Goal: Transaction & Acquisition: Obtain resource

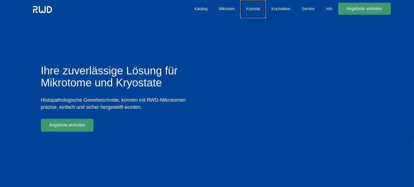
click at [253, 9] on link "Kryostat" at bounding box center [253, 9] width 25 height 18
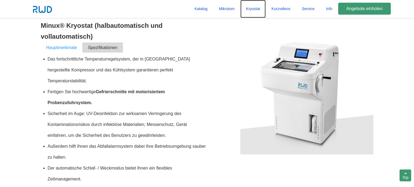
scroll to position [392, 0]
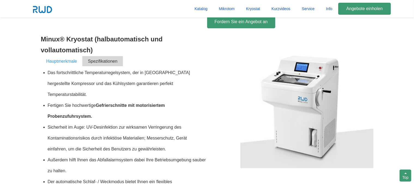
click at [111, 63] on span "Spezifikationen" at bounding box center [102, 61] width 41 height 10
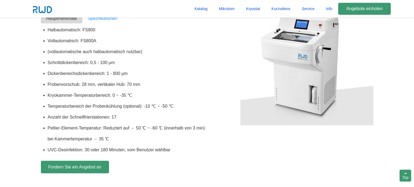
scroll to position [450, 0]
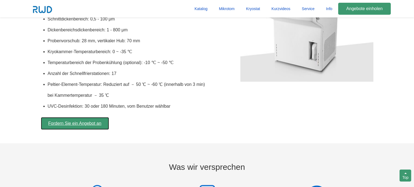
click at [82, 122] on link "Fordern Sie ein Angebot an" at bounding box center [75, 123] width 68 height 13
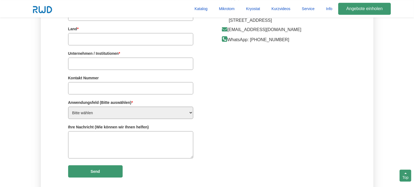
scroll to position [1315, 0]
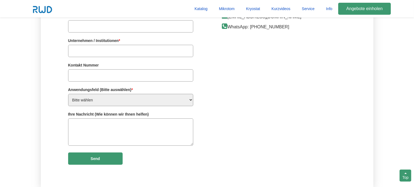
click at [68, 94] on select "Bitte wählen Verteiler Krankenhauspathologie Medizinische oder pharmazeutische …" at bounding box center [130, 100] width 125 height 12
click at [219, 107] on div "Contact us Name * Please complete this required field. Email * Please complete …" at bounding box center [207, 60] width 333 height 258
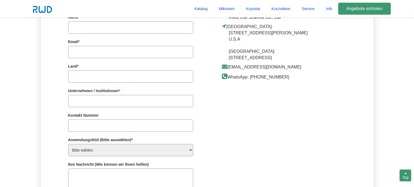
scroll to position [1258, 0]
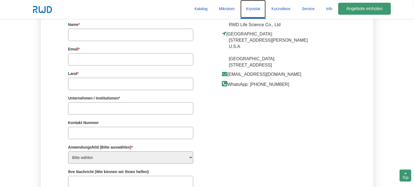
click at [253, 10] on link "Kryostat" at bounding box center [253, 9] width 25 height 18
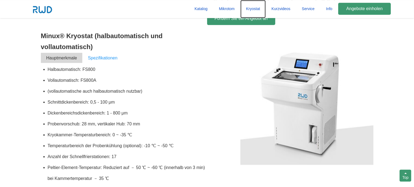
scroll to position [392, 0]
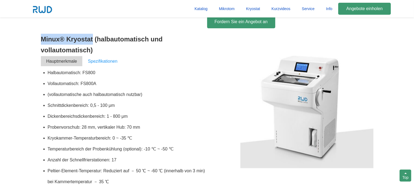
drag, startPoint x: 40, startPoint y: 40, endPoint x: 93, endPoint y: 42, distance: 52.7
click at [93, 42] on section "Beliebte Mikrotome und Kryostate Vorteile von Minux® Rotationsparaffin-Mikrotom…" at bounding box center [207, 7] width 414 height 417
copy h3 "Minux® Kryostat"
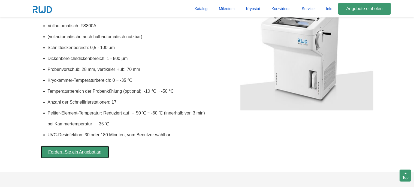
click at [65, 154] on link "Fordern Sie ein Angebot an" at bounding box center [75, 152] width 68 height 13
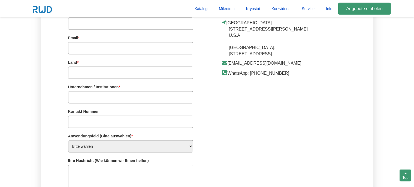
scroll to position [1286, 0]
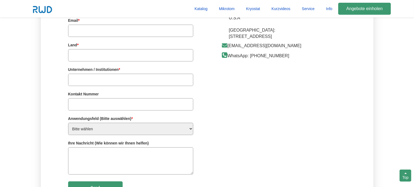
click at [104, 158] on textarea at bounding box center [130, 160] width 125 height 27
paste textarea "Minux® Kryostat"
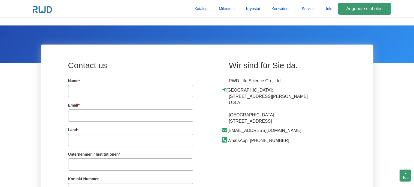
scroll to position [1200, 0]
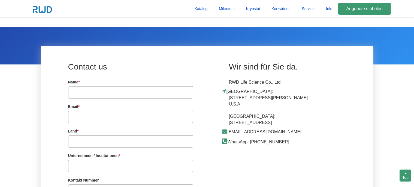
type textarea "Minux® Kryostat"
click at [91, 96] on input "text" at bounding box center [130, 92] width 125 height 12
type input "[PERSON_NAME]"
click at [94, 119] on input "text" at bounding box center [130, 117] width 125 height 12
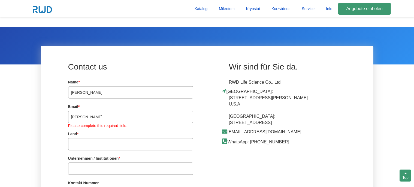
click at [102, 143] on input "text" at bounding box center [130, 144] width 125 height 12
click at [103, 119] on input "[PERSON_NAME]" at bounding box center [130, 117] width 125 height 12
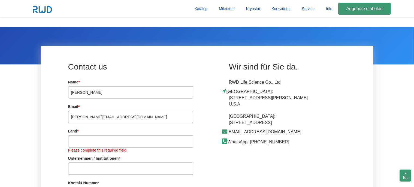
type input "[PERSON_NAME][EMAIL_ADDRESS][DOMAIN_NAME]"
click at [112, 143] on input "text" at bounding box center [130, 141] width 125 height 12
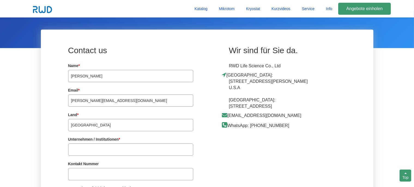
scroll to position [1229, 0]
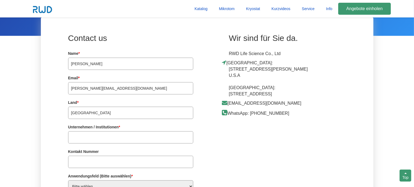
type input "[GEOGRAPHIC_DATA]"
click at [117, 136] on input "text" at bounding box center [130, 137] width 125 height 12
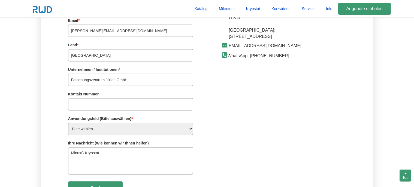
scroll to position [1315, 0]
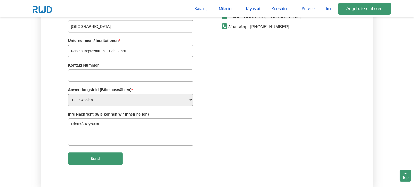
type input "Forschungszentrum Jülich GmbH"
click at [68, 94] on select "Bitte wählen Verteiler Krankenhauspathologie Medizinische oder pharmazeutische …" at bounding box center [130, 100] width 125 height 12
select select "医学或药学研究机构"
click option "Medizinische oder pharmazeutische Forschungseinrichtungen" at bounding box center [0, 0] width 0 height 0
click at [71, 124] on textarea "Minux® Kryostat" at bounding box center [130, 131] width 125 height 27
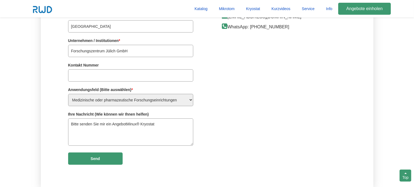
click at [113, 126] on textarea "Bitte senden Sie mir ein AngebotMinux® Kryostat" at bounding box center [130, 131] width 125 height 27
click at [106, 127] on textarea "Bitte senden Sie mir ein AngebotMinux® Kryostat" at bounding box center [130, 131] width 125 height 27
click at [159, 125] on textarea "Bitte senden Sie mir Informationen und ein AngebotMinux® Kryostat" at bounding box center [130, 131] width 125 height 27
click at [158, 134] on textarea "Bitte senden Sie mir Informationen und ein Angebot für den vollautomatischen Mi…" at bounding box center [130, 131] width 125 height 27
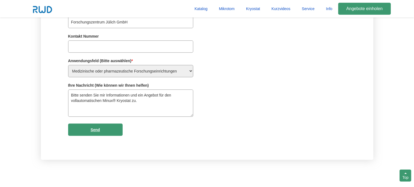
type textarea "Bitte senden Sie mir Informationen und ein Angebot für den vollautomatischen Mi…"
click at [113, 130] on input "Submit" at bounding box center [95, 130] width 55 height 12
